Goal: Task Accomplishment & Management: Use online tool/utility

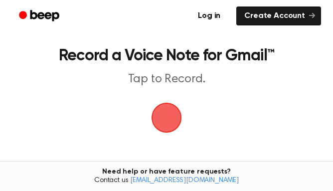
click at [164, 122] on span "button" at bounding box center [166, 118] width 28 height 28
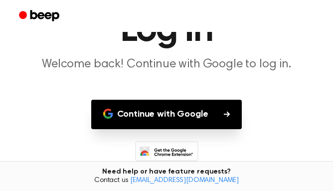
scroll to position [57, 0]
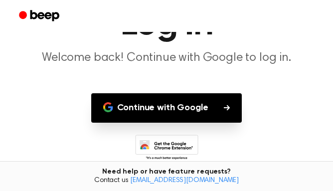
click at [190, 107] on button "Continue with Google" at bounding box center [166, 107] width 151 height 29
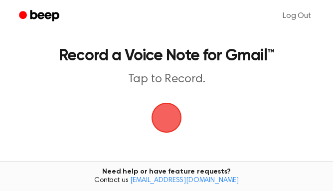
click at [177, 132] on span "button" at bounding box center [166, 118] width 28 height 28
click at [173, 129] on span "button" at bounding box center [166, 118] width 28 height 28
click at [173, 129] on span "button" at bounding box center [166, 118] width 30 height 30
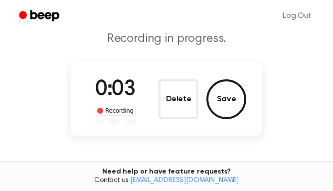
scroll to position [38, 0]
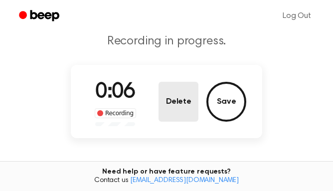
click at [183, 113] on button "Delete" at bounding box center [178, 102] width 40 height 40
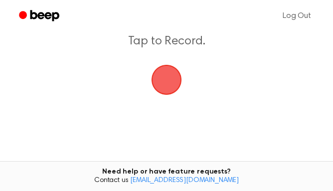
scroll to position [26, 0]
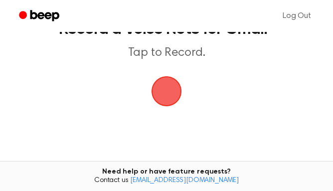
click at [170, 88] on span "button" at bounding box center [166, 91] width 28 height 28
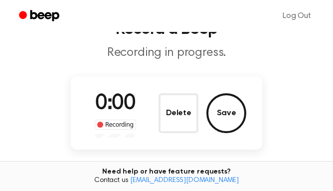
scroll to position [38, 0]
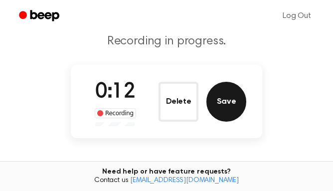
click at [228, 110] on button "Save" at bounding box center [226, 102] width 40 height 40
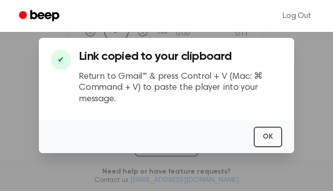
scroll to position [118, 0]
click at [265, 140] on button "OK" at bounding box center [268, 137] width 28 height 20
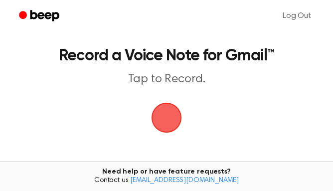
click at [158, 111] on span "button" at bounding box center [166, 118] width 44 height 44
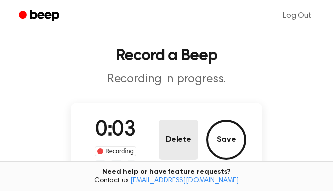
click at [182, 139] on button "Delete" at bounding box center [178, 140] width 40 height 40
